Goal: Find specific page/section: Find specific page/section

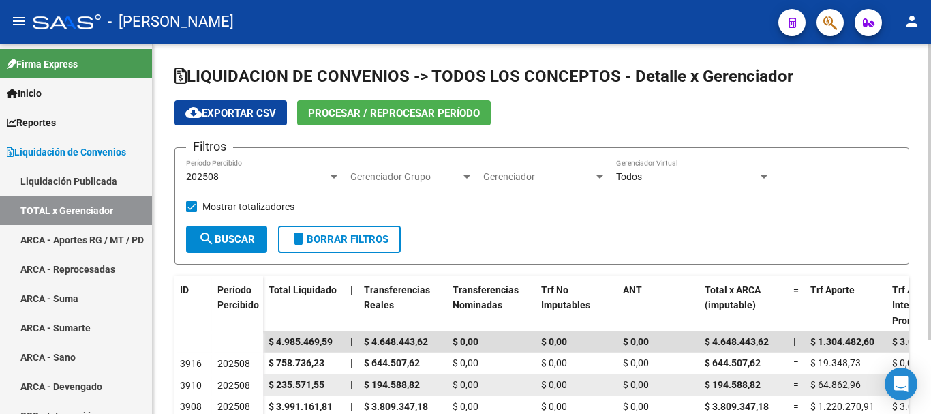
scroll to position [93, 0]
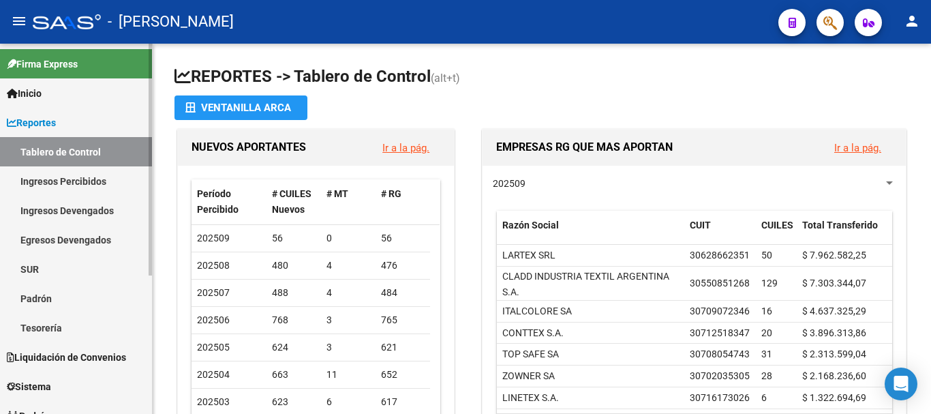
click at [73, 122] on link "Reportes" at bounding box center [76, 122] width 152 height 29
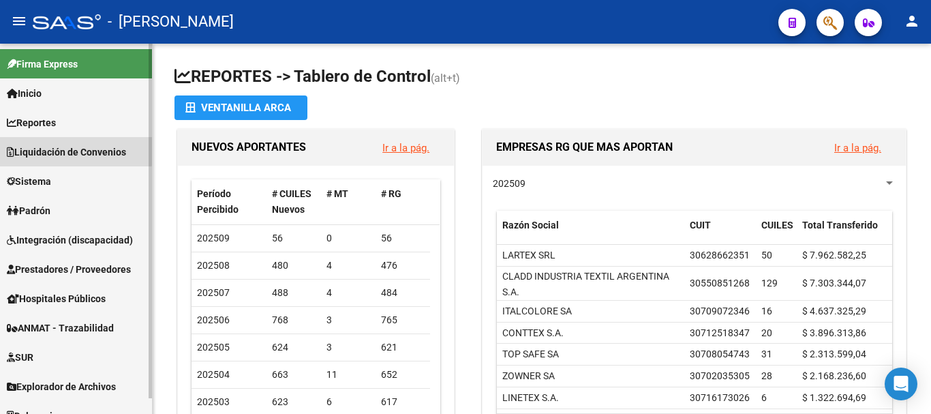
click at [67, 147] on span "Liquidación de Convenios" at bounding box center [66, 151] width 119 height 15
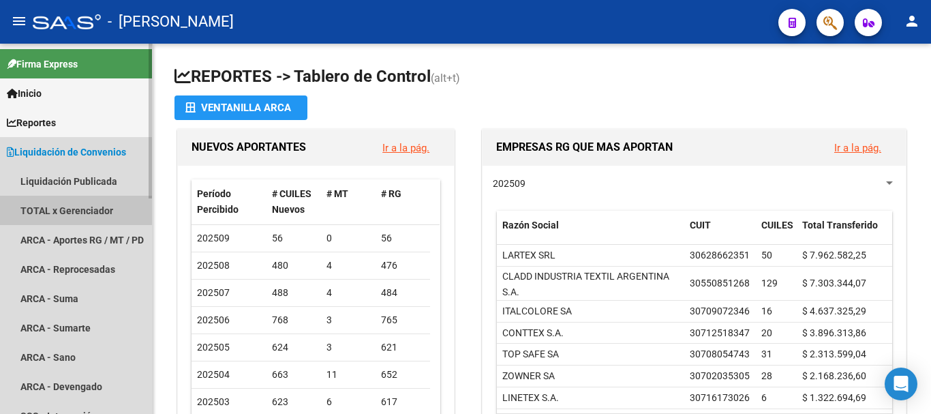
click at [63, 209] on link "TOTAL x Gerenciador" at bounding box center [76, 210] width 152 height 29
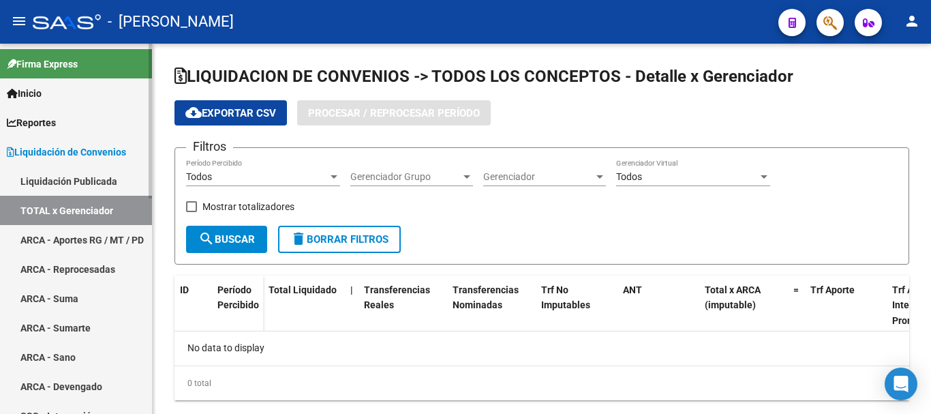
checkbox input "true"
